Goal: Task Accomplishment & Management: Manage account settings

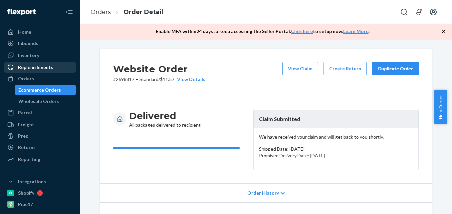
drag, startPoint x: 27, startPoint y: 77, endPoint x: 61, endPoint y: 65, distance: 35.9
click at [27, 77] on div "Orders" at bounding box center [26, 78] width 16 height 7
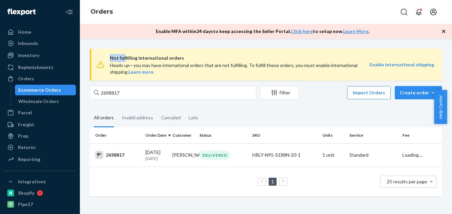
click at [105, 61] on div "Not fulfilling international orders Heads up—you may have international orders …" at bounding box center [266, 65] width 352 height 32
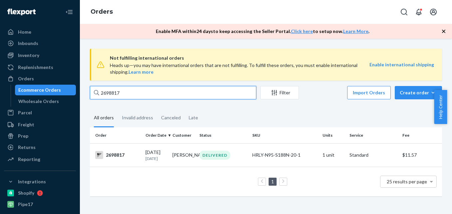
drag, startPoint x: 119, startPoint y: 65, endPoint x: 124, endPoint y: 89, distance: 24.5
click at [124, 89] on input "2698817" at bounding box center [173, 92] width 166 height 13
drag, startPoint x: 122, startPoint y: 91, endPoint x: 82, endPoint y: 91, distance: 40.3
click at [82, 94] on div "Not fulfilling international orders Heads up—you may have international orders …" at bounding box center [266, 126] width 372 height 175
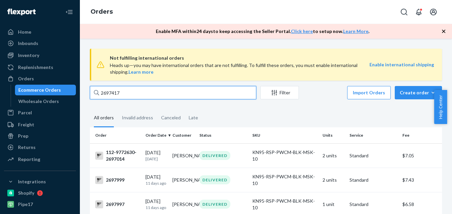
type input "2697417"
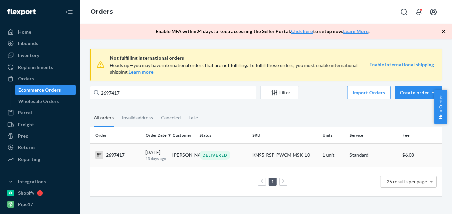
click at [117, 155] on div "2697417" at bounding box center [117, 155] width 45 height 8
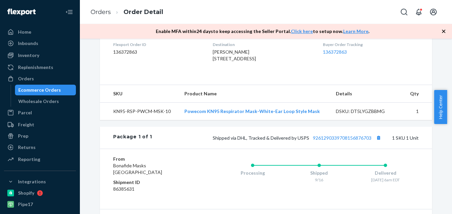
scroll to position [209, 0]
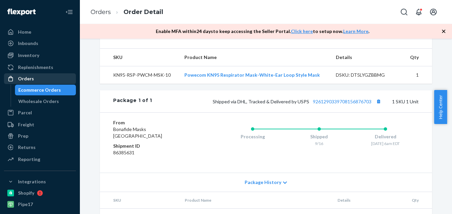
click at [29, 76] on div "Orders" at bounding box center [26, 78] width 16 height 7
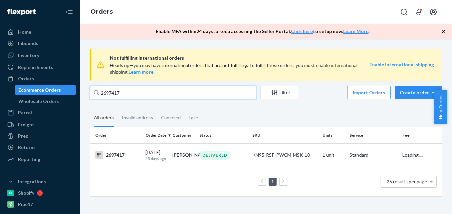
drag, startPoint x: 131, startPoint y: 57, endPoint x: 103, endPoint y: 56, distance: 28.3
click at [98, 57] on div "Not fulfilling international orders Heads up—you may have international orders …" at bounding box center [266, 126] width 362 height 154
paste input "1435"
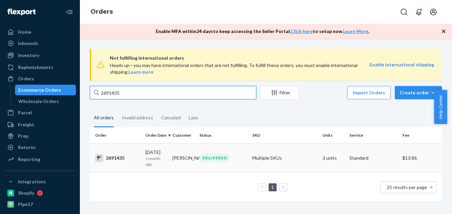
type input "2691435"
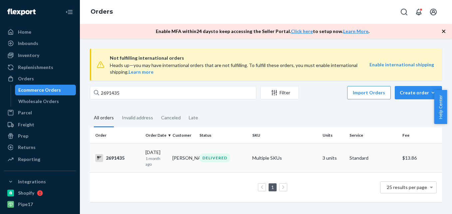
click at [117, 156] on div "2691435" at bounding box center [117, 158] width 45 height 8
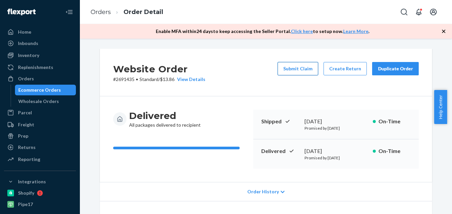
click at [299, 70] on button "Submit Claim" at bounding box center [298, 68] width 41 height 13
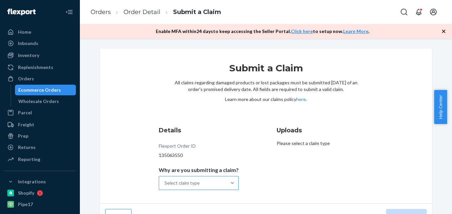
click at [202, 182] on div "Select claim type" at bounding box center [192, 182] width 67 height 13
click at [165, 182] on input "Why are you submitting a claim? Select claim type" at bounding box center [164, 182] width 1 height 7
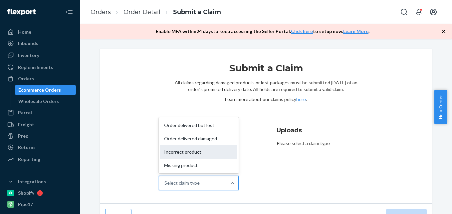
click at [192, 152] on div "Incorrect product" at bounding box center [198, 151] width 77 height 13
click at [165, 179] on input "Why are you submitting a claim? option Incorrect product focused, 3 of 4. 4 res…" at bounding box center [164, 182] width 1 height 7
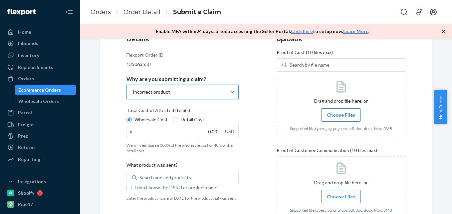
scroll to position [100, 0]
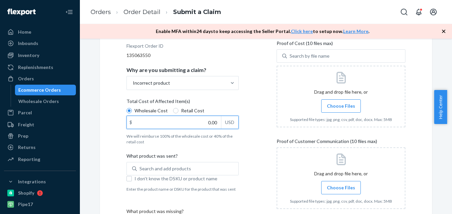
drag, startPoint x: 202, startPoint y: 126, endPoint x: 238, endPoint y: 122, distance: 35.8
click at [238, 122] on div "Details Flexport Order ID 135063550 Why are you submitting a claim? Incorrect p…" at bounding box center [190, 162] width 129 height 280
type input "9.00"
click at [177, 167] on div "Search and add products" at bounding box center [165, 168] width 52 height 7
click at [140, 167] on input "Search and add products" at bounding box center [139, 168] width 1 height 7
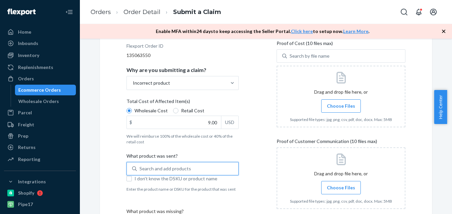
scroll to position [133, 0]
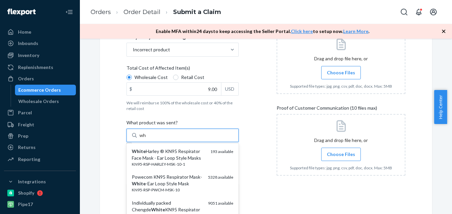
type input "w"
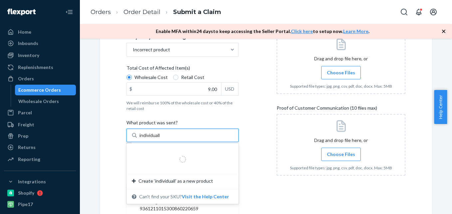
type input "individually"
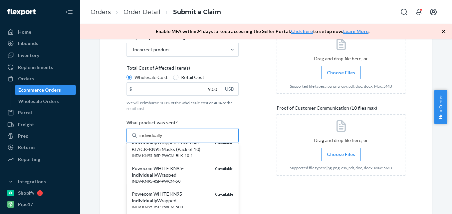
scroll to position [100, 0]
click at [168, 177] on div "Powecom WHITE KN95- Individually Wrapped" at bounding box center [171, 170] width 78 height 13
click at [164, 138] on input "individually" at bounding box center [151, 135] width 24 height 7
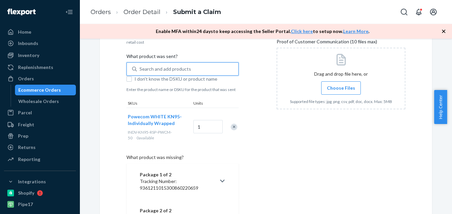
scroll to position [200, 0]
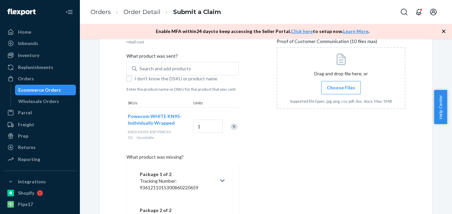
click at [158, 117] on span "Powecom WHITE KN95-Individually Wrapped" at bounding box center [155, 119] width 54 height 12
click at [231, 124] on div "Remove Item" at bounding box center [234, 126] width 7 height 7
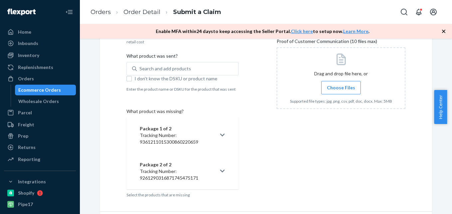
click at [232, 125] on div "Details Flexport Order ID 135063550 Why are you submitting a claim? Incorrect p…" at bounding box center [190, 62] width 129 height 280
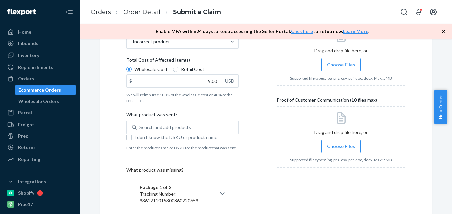
scroll to position [133, 0]
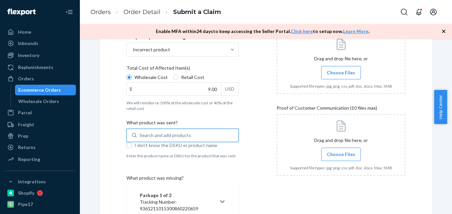
click at [149, 135] on div "Search and add products" at bounding box center [165, 135] width 52 height 7
click at [140, 135] on input "0 results available. Use Up and Down to choose options, press Enter to select t…" at bounding box center [139, 135] width 1 height 7
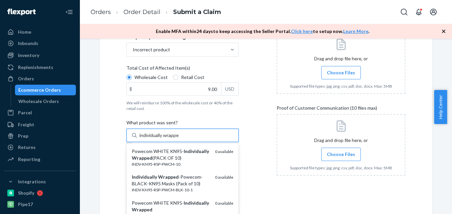
type input "individually wrapped"
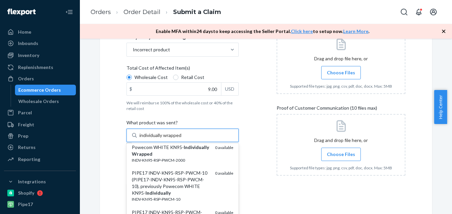
scroll to position [366, 0]
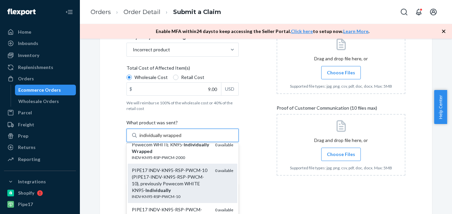
click at [164, 182] on div "PIPE17 INDV-KN95-RSP-PWCM-10 (PIPE17-INDV-KN95-RSP-PWCM-10), previously Powecom…" at bounding box center [171, 180] width 78 height 27
click at [164, 138] on input "individually wrapped" at bounding box center [160, 135] width 43 height 7
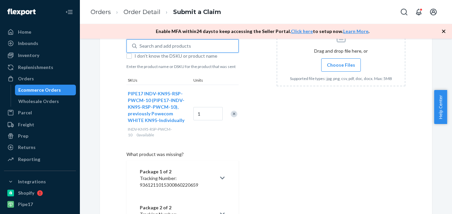
scroll to position [266, 0]
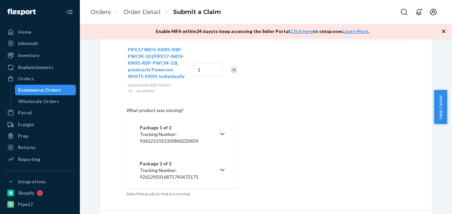
click at [220, 134] on icon at bounding box center [222, 133] width 5 height 5
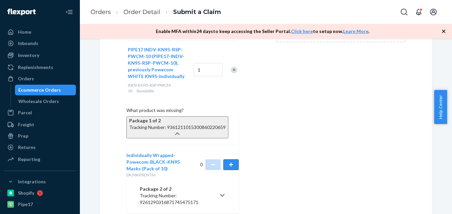
click at [223, 170] on button "button" at bounding box center [230, 164] width 15 height 11
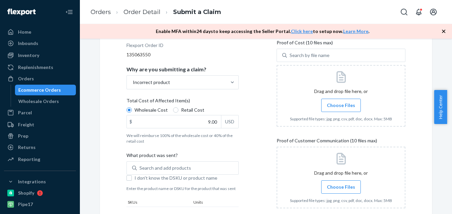
scroll to position [100, 0]
click at [340, 106] on span "Choose Files" at bounding box center [341, 106] width 28 height 7
click at [341, 106] on input "Choose Files" at bounding box center [341, 105] width 0 height 7
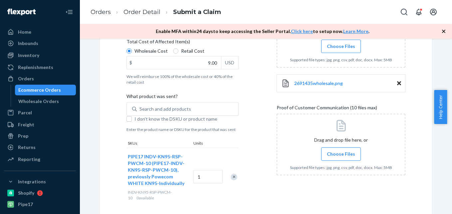
scroll to position [166, 0]
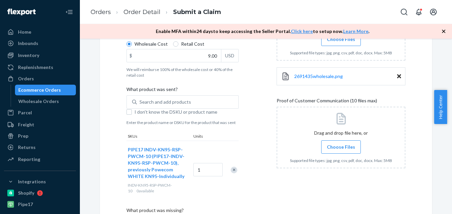
click at [338, 148] on span "Choose Files" at bounding box center [341, 146] width 28 height 7
click at [341, 148] on input "Choose Files" at bounding box center [341, 146] width 0 height 7
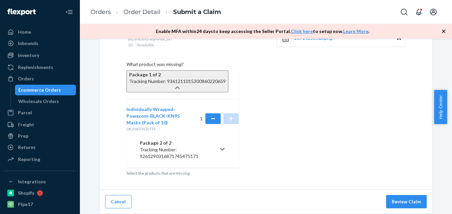
scroll to position [346, 0]
click at [404, 198] on button "Review Claim" at bounding box center [406, 201] width 41 height 13
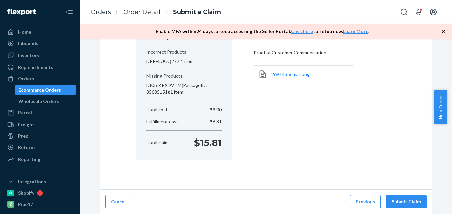
scroll to position [110, 0]
click at [405, 200] on button "Submit Claim" at bounding box center [406, 201] width 41 height 13
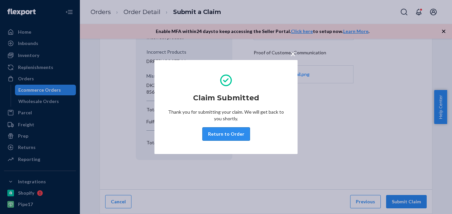
click at [213, 131] on button "Return to Order" at bounding box center [226, 133] width 48 height 13
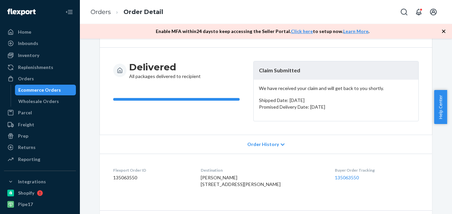
scroll to position [133, 0]
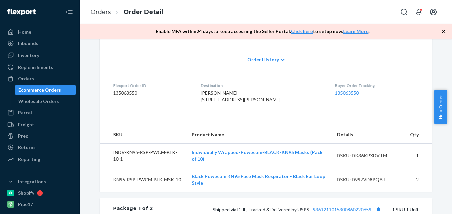
click at [123, 91] on dd "135063550" at bounding box center [151, 93] width 77 height 7
copy dd "135063550"
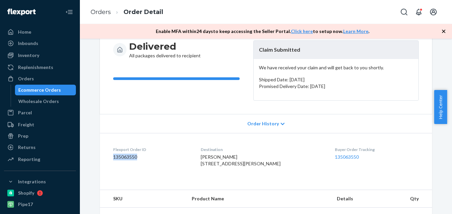
scroll to position [0, 0]
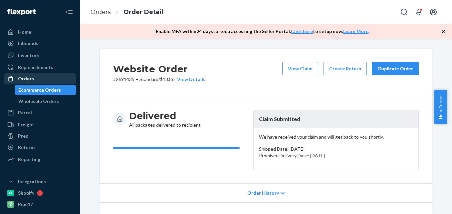
click at [18, 76] on div "Orders" at bounding box center [26, 78] width 16 height 7
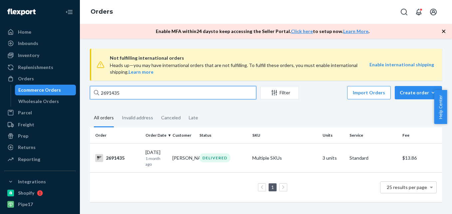
drag, startPoint x: 126, startPoint y: 88, endPoint x: 95, endPoint y: 88, distance: 31.3
click at [95, 88] on div "2691435" at bounding box center [173, 92] width 166 height 13
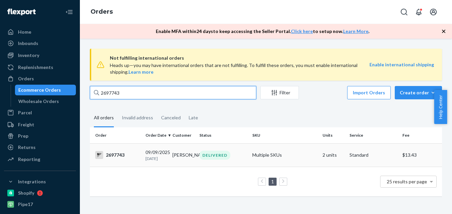
type input "2697743"
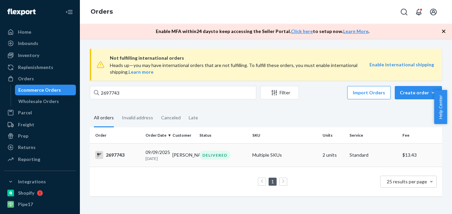
click at [112, 155] on div "2697743" at bounding box center [117, 155] width 45 height 8
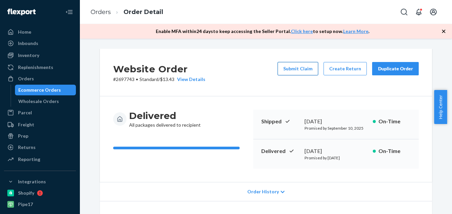
click at [302, 69] on button "Submit Claim" at bounding box center [298, 68] width 41 height 13
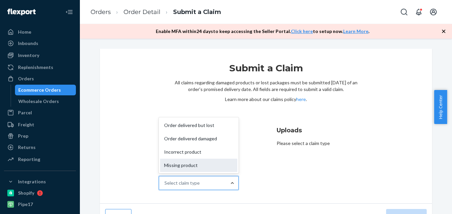
click at [206, 165] on div "Missing product" at bounding box center [198, 164] width 77 height 13
click at [165, 179] on input "Why are you submitting a claim? option Missing product focused, 4 of 4. 4 resul…" at bounding box center [164, 182] width 1 height 7
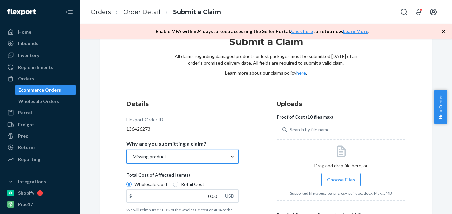
scroll to position [100, 0]
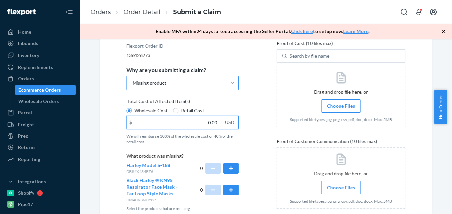
drag, startPoint x: 207, startPoint y: 122, endPoint x: 218, endPoint y: 119, distance: 11.3
click at [218, 119] on input "0.00" at bounding box center [174, 122] width 94 height 13
type input "18.00"
click at [230, 168] on button "button" at bounding box center [230, 168] width 15 height 11
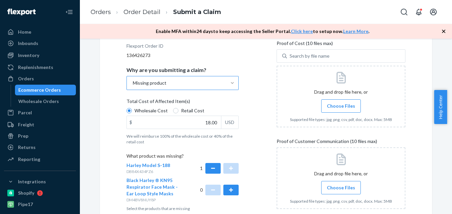
click at [336, 106] on span "Choose Files" at bounding box center [341, 106] width 28 height 7
click at [341, 106] on input "Choose Files" at bounding box center [341, 105] width 0 height 7
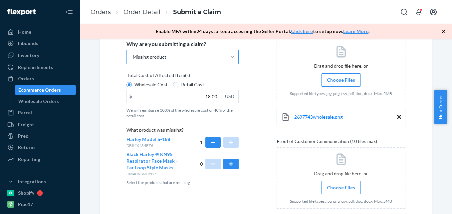
scroll to position [164, 0]
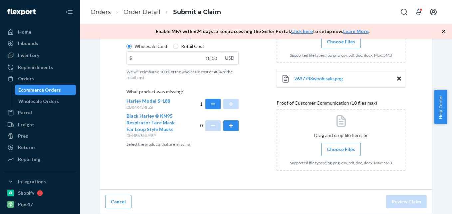
click at [331, 148] on span "Choose Files" at bounding box center [341, 149] width 28 height 7
click at [341, 148] on input "Choose Files" at bounding box center [341, 148] width 0 height 7
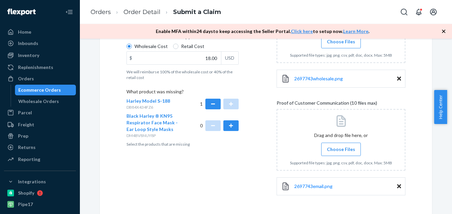
click at [339, 148] on span "Choose Files" at bounding box center [341, 149] width 28 height 7
click at [341, 148] on input "Choose Files" at bounding box center [341, 148] width 0 height 7
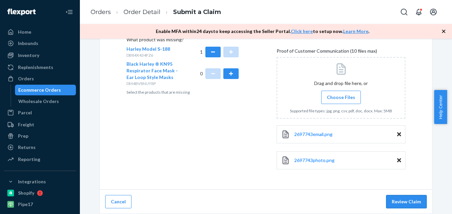
click at [409, 199] on button "Review Claim" at bounding box center [406, 201] width 41 height 13
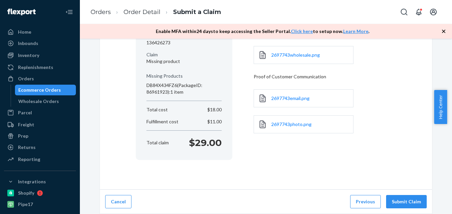
scroll to position [86, 0]
click at [408, 200] on button "Submit Claim" at bounding box center [406, 201] width 41 height 13
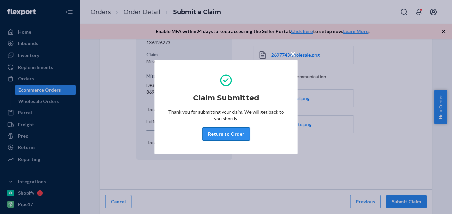
click at [226, 133] on button "Return to Order" at bounding box center [226, 133] width 48 height 13
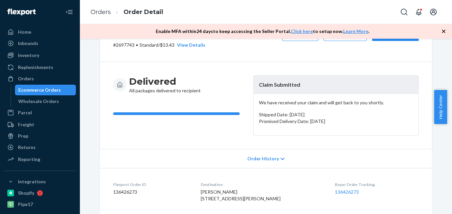
scroll to position [67, 0]
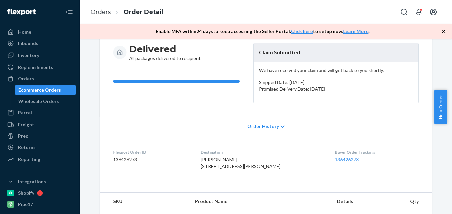
click at [122, 160] on dd "136426273" at bounding box center [151, 159] width 77 height 7
copy dd "136426273"
drag, startPoint x: 31, startPoint y: 77, endPoint x: 44, endPoint y: 60, distance: 21.6
click at [31, 77] on div "Orders" at bounding box center [26, 78] width 16 height 7
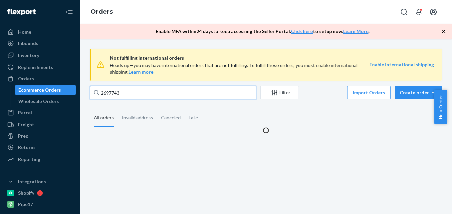
drag, startPoint x: 125, startPoint y: 57, endPoint x: 99, endPoint y: 58, distance: 26.7
click at [99, 58] on div "Not fulfilling international orders Heads up—you may have international orders …" at bounding box center [266, 91] width 362 height 85
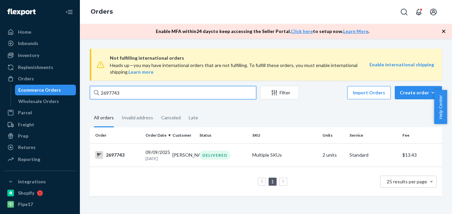
paste input "5486"
type input "2695486"
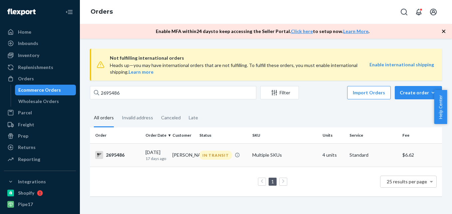
click at [116, 156] on div "2695486" at bounding box center [117, 155] width 45 height 8
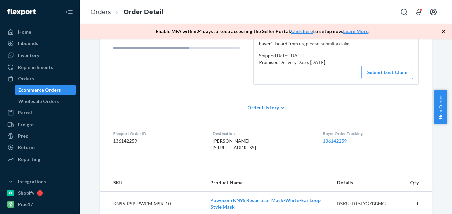
scroll to position [200, 0]
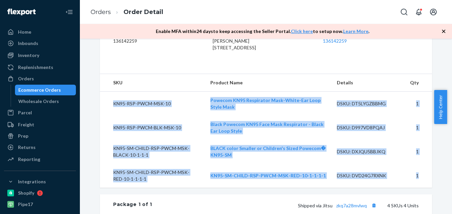
drag, startPoint x: 423, startPoint y: 187, endPoint x: 110, endPoint y: 118, distance: 320.3
click at [110, 118] on tbody "KN95-RSP-PWCM-MSK-10 Powecom KN95 Respirator Mask-White-Ear Loop Style Mask DSK…" at bounding box center [266, 139] width 332 height 96
drag, startPoint x: 111, startPoint y: 118, endPoint x: 133, endPoint y: 117, distance: 22.0
copy tbody "KN95-RSP-PWCM-MSK-10 Powecom KN95 Respirator Mask-White-Ear Loop Style Mask DSK…"
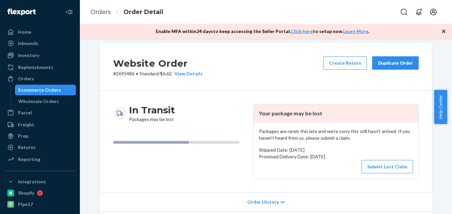
scroll to position [0, 0]
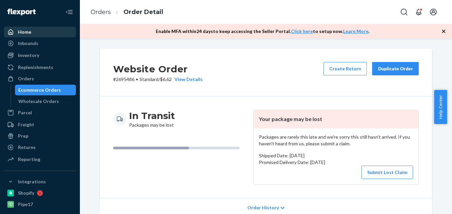
click at [28, 32] on div "Home" at bounding box center [24, 32] width 13 height 7
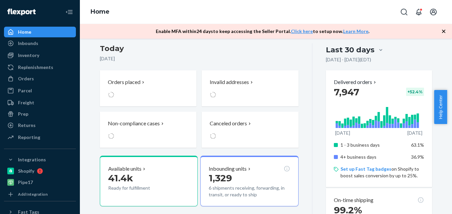
scroll to position [33, 0]
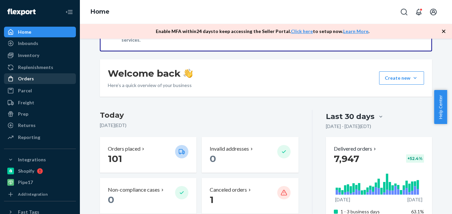
click at [26, 73] on ul "Home Inbounds Shipping Plans Problems Inventory Products Replenishments Orders …" at bounding box center [40, 85] width 72 height 116
click at [26, 76] on div "Orders" at bounding box center [26, 78] width 16 height 7
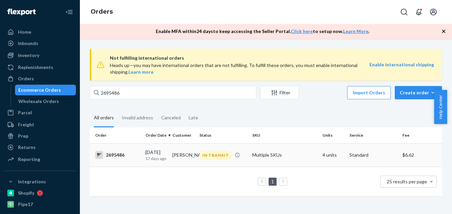
click at [110, 152] on div "2695486" at bounding box center [117, 155] width 45 height 8
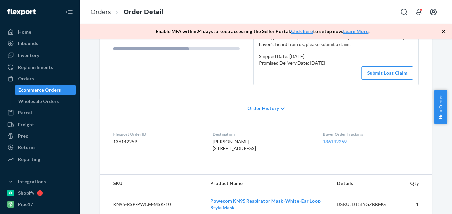
scroll to position [67, 0]
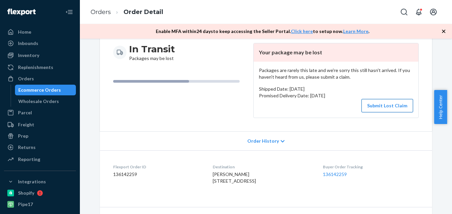
click at [379, 103] on button "Submit Lost Claim" at bounding box center [387, 105] width 52 height 13
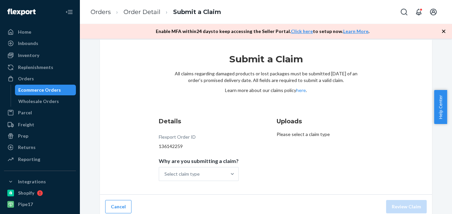
scroll to position [14, 0]
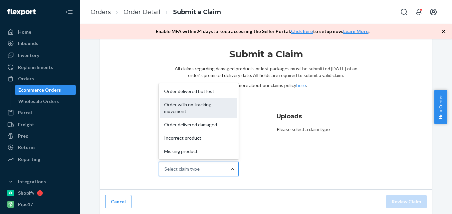
click at [211, 106] on div "Order with no tracking movement" at bounding box center [198, 108] width 77 height 20
click at [165, 165] on input "Why are you submitting a claim? option Order with no tracking movement focused,…" at bounding box center [164, 168] width 1 height 7
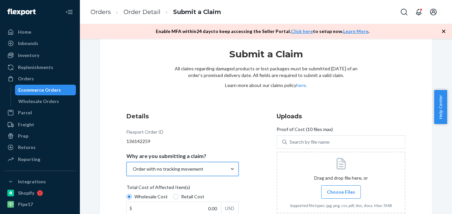
scroll to position [69, 0]
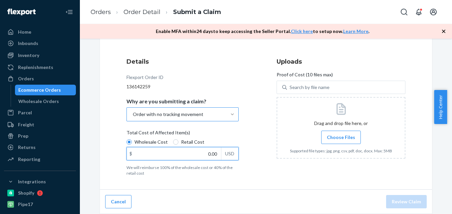
drag, startPoint x: 198, startPoint y: 154, endPoint x: 228, endPoint y: 155, distance: 30.3
click at [228, 155] on div "$ 0.00 USD" at bounding box center [182, 153] width 112 height 13
type input "2.00"
type input "29.04"
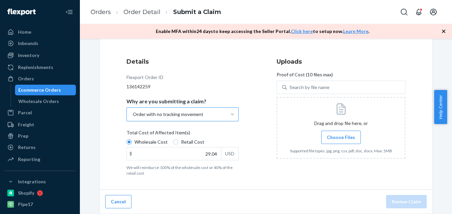
click at [344, 134] on span "Choose Files" at bounding box center [341, 137] width 28 height 7
click at [341, 134] on input "Choose Files" at bounding box center [341, 136] width 0 height 7
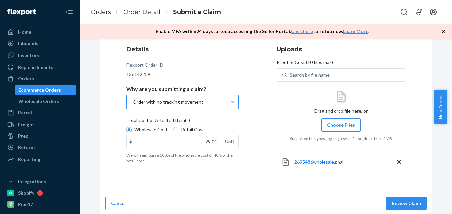
scroll to position [83, 0]
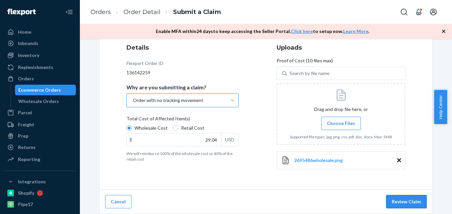
click at [408, 199] on button "Review Claim" at bounding box center [406, 201] width 41 height 13
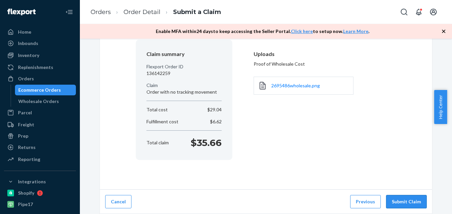
click at [410, 201] on button "Submit Claim" at bounding box center [406, 201] width 41 height 13
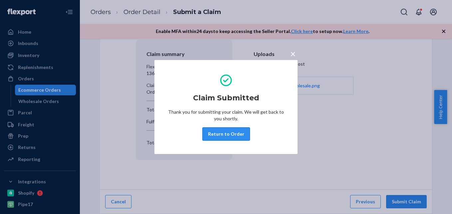
click at [222, 133] on button "Return to Order" at bounding box center [226, 133] width 48 height 13
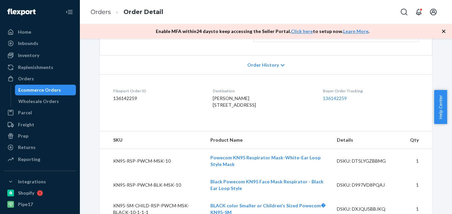
scroll to position [133, 0]
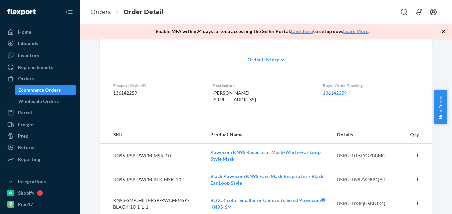
click at [121, 93] on dd "136142259" at bounding box center [157, 93] width 89 height 7
copy dd "136142259"
click at [26, 79] on div "Orders" at bounding box center [26, 78] width 16 height 7
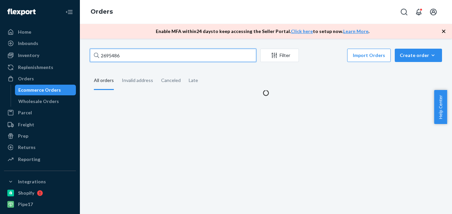
drag, startPoint x: 128, startPoint y: 55, endPoint x: 103, endPoint y: 54, distance: 25.6
click at [100, 53] on input "2695486" at bounding box center [173, 55] width 166 height 13
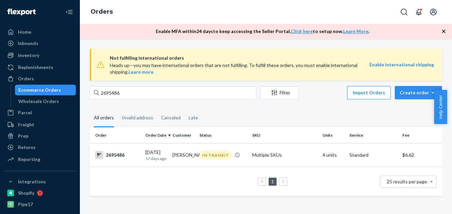
drag, startPoint x: 119, startPoint y: 63, endPoint x: 97, endPoint y: 46, distance: 27.8
click at [97, 46] on div "Not fulfilling international orders Heads up—you may have international orders …" at bounding box center [266, 126] width 372 height 175
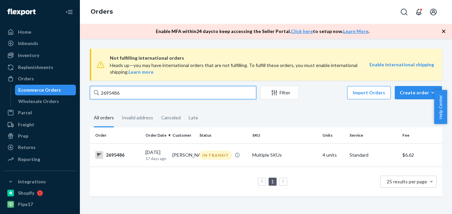
drag, startPoint x: 120, startPoint y: 94, endPoint x: 104, endPoint y: 92, distance: 16.4
click at [104, 92] on input "2695486" at bounding box center [173, 92] width 166 height 13
drag, startPoint x: 109, startPoint y: 92, endPoint x: 106, endPoint y: 96, distance: 5.7
click at [106, 96] on input "2695486" at bounding box center [173, 92] width 166 height 13
drag, startPoint x: 122, startPoint y: 93, endPoint x: 101, endPoint y: 97, distance: 21.8
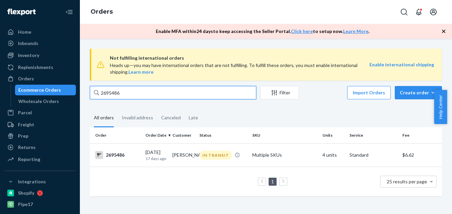
click at [100, 98] on input "2695486" at bounding box center [173, 92] width 166 height 13
paste input "7870"
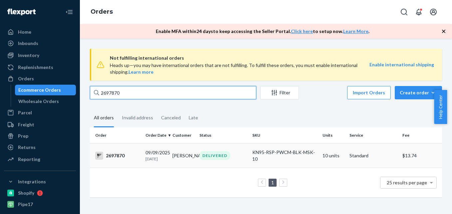
type input "2697870"
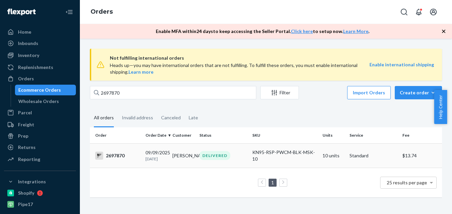
click at [116, 156] on div "2697870" at bounding box center [117, 155] width 45 height 8
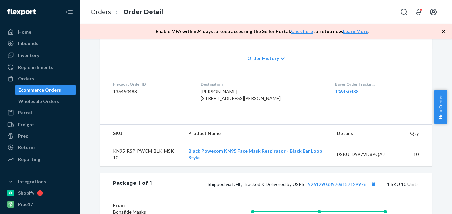
scroll to position [233, 0]
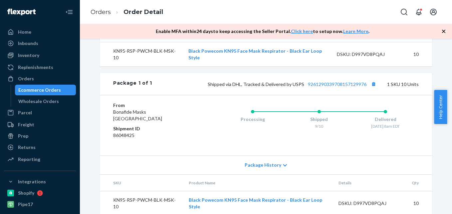
click at [213, 148] on div "Processing Shipped 9/10 Delivered [DATE] 8am EDT" at bounding box center [306, 125] width 226 height 47
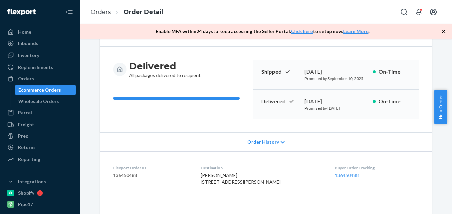
scroll to position [0, 0]
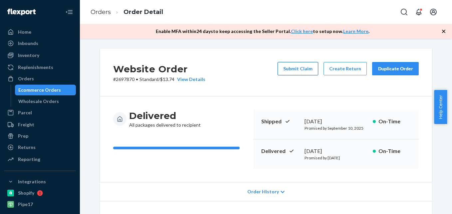
click at [297, 68] on button "Submit Claim" at bounding box center [298, 68] width 41 height 13
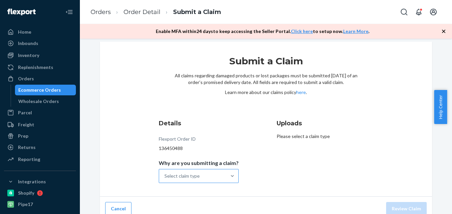
scroll to position [14, 0]
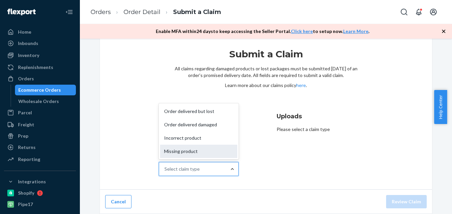
click at [201, 147] on div "Missing product" at bounding box center [198, 150] width 77 height 13
click at [165, 165] on input "Why are you submitting a claim? option Missing product focused, 4 of 4. 4 resul…" at bounding box center [164, 168] width 1 height 7
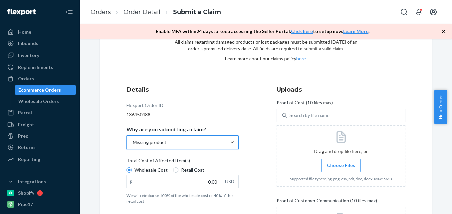
scroll to position [81, 0]
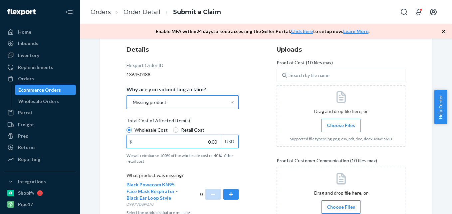
drag, startPoint x: 202, startPoint y: 142, endPoint x: 227, endPoint y: 141, distance: 25.0
click at [227, 141] on div "$ 0.00 USD" at bounding box center [182, 141] width 112 height 13
type input "14.04"
click at [334, 123] on span "Choose Files" at bounding box center [341, 125] width 28 height 7
click at [341, 123] on input "Choose Files" at bounding box center [341, 124] width 0 height 7
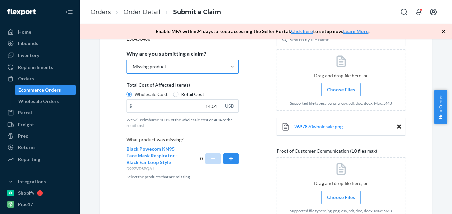
scroll to position [147, 0]
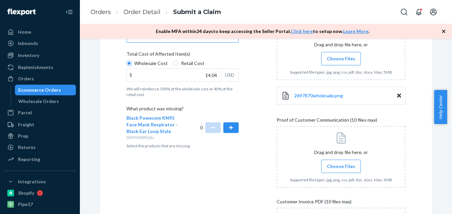
click at [341, 165] on input "Choose Files" at bounding box center [341, 165] width 0 height 7
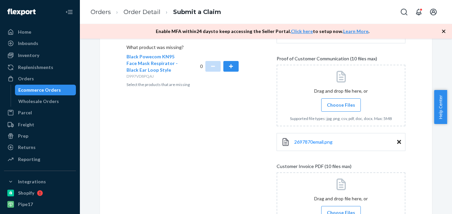
scroll to position [214, 0]
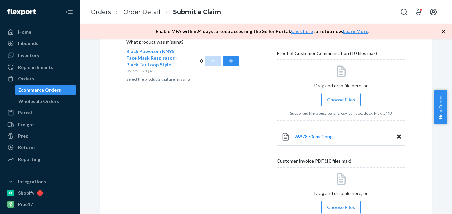
click at [336, 204] on span "Choose Files" at bounding box center [341, 207] width 28 height 7
click at [341, 204] on input "Choose Files" at bounding box center [341, 206] width 0 height 7
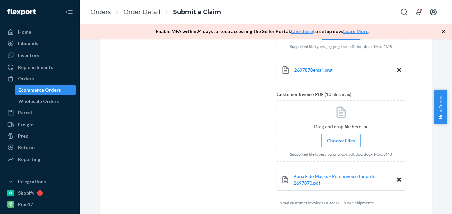
scroll to position [310, 0]
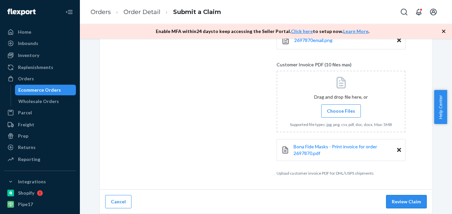
click at [398, 199] on button "Review Claim" at bounding box center [406, 201] width 41 height 13
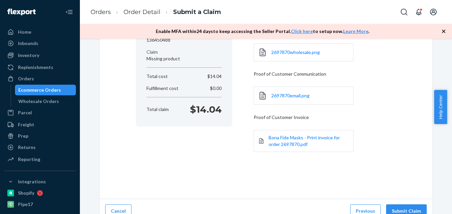
scroll to position [98, 0]
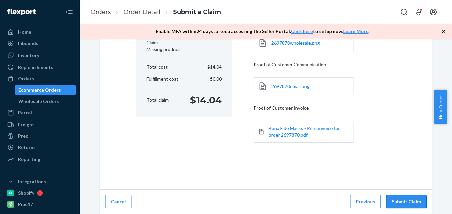
click at [394, 198] on button "Submit Claim" at bounding box center [406, 201] width 41 height 13
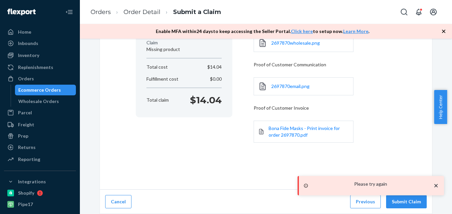
drag, startPoint x: 391, startPoint y: 152, endPoint x: 388, endPoint y: 153, distance: 3.5
click at [391, 152] on section "Uploads Proof of Wholesale Cost 2697870wholesale.png Proof of Customer Communic…" at bounding box center [319, 78] width 153 height 163
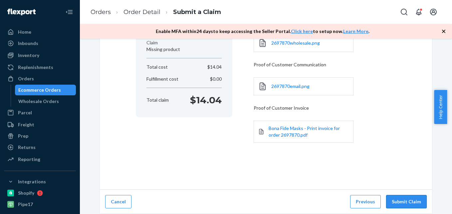
click at [400, 200] on button "Submit Claim" at bounding box center [406, 201] width 41 height 13
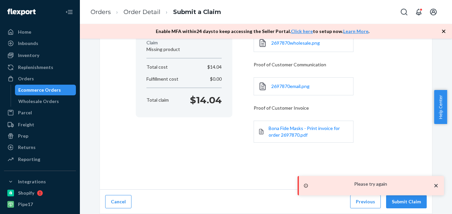
click at [258, 164] on div "Claim Confirmation Claim summary Flexport Order ID 136450488 Claim Missing prod…" at bounding box center [266, 69] width 332 height 239
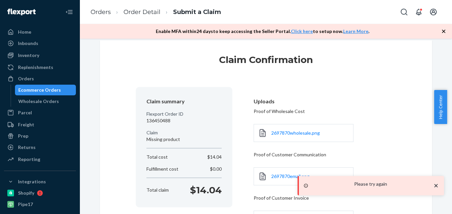
scroll to position [0, 0]
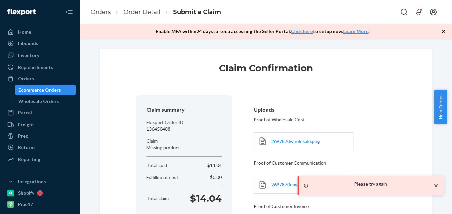
click at [342, 122] on div "Uploads Proof of Wholesale Cost 2697870wholesale.png Proof of Customer Communic…" at bounding box center [320, 176] width 132 height 147
click at [435, 184] on icon "close toast" at bounding box center [436, 185] width 7 height 7
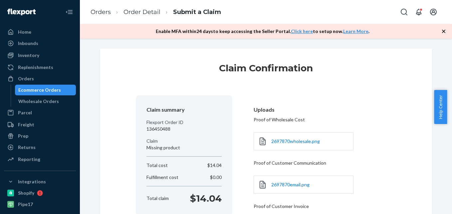
click at [219, 177] on p "$0.00" at bounding box center [216, 177] width 12 height 7
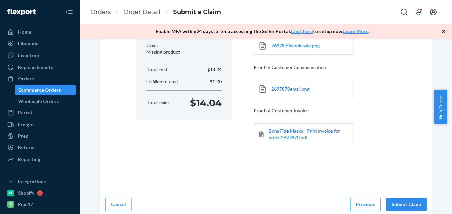
scroll to position [98, 0]
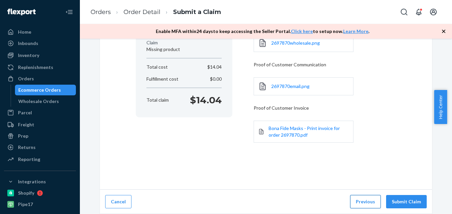
click at [366, 202] on button "Previous" at bounding box center [365, 201] width 31 height 13
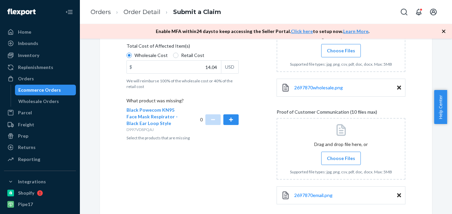
scroll to position [143, 0]
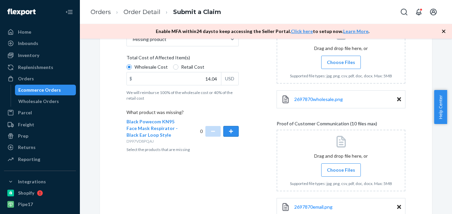
click at [229, 130] on button "button" at bounding box center [230, 131] width 15 height 11
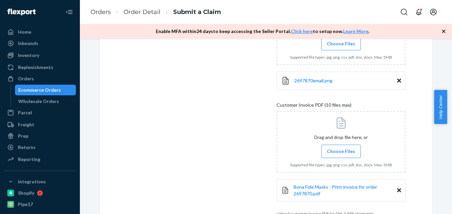
scroll to position [310, 0]
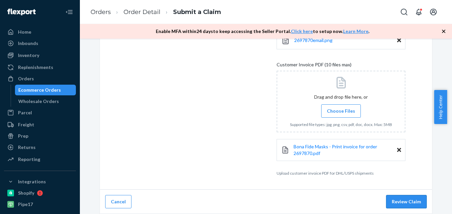
click at [398, 199] on button "Review Claim" at bounding box center [406, 201] width 41 height 13
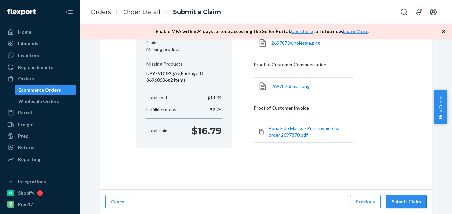
click at [401, 199] on button "Submit Claim" at bounding box center [406, 201] width 41 height 13
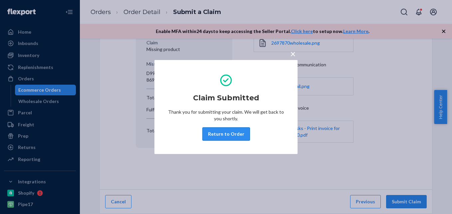
click at [230, 129] on button "Return to Order" at bounding box center [226, 133] width 48 height 13
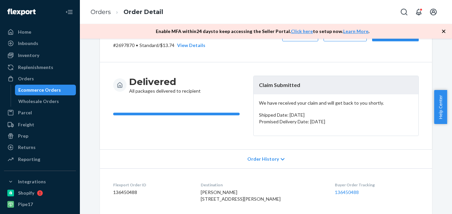
scroll to position [67, 0]
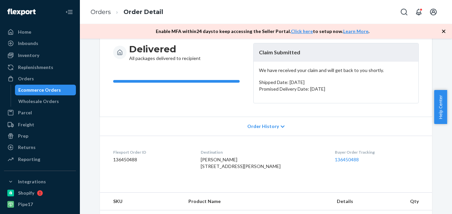
click at [127, 159] on dd "136450488" at bounding box center [151, 159] width 77 height 7
copy dd "136450488"
